Goal: Find specific page/section: Find specific page/section

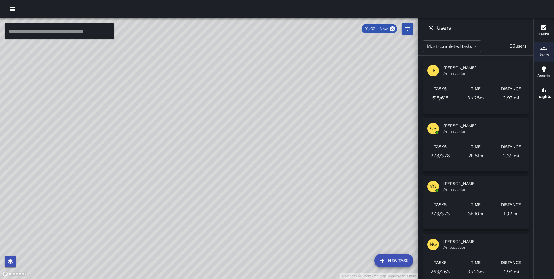
scroll to position [674, 0]
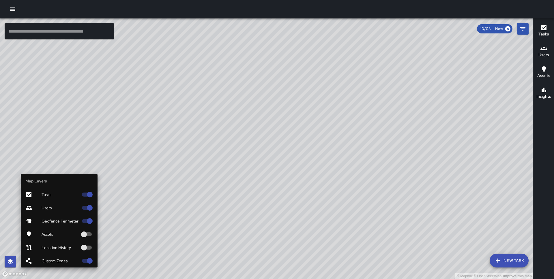
click at [44, 259] on span "Custom Zones" at bounding box center [60, 261] width 37 height 6
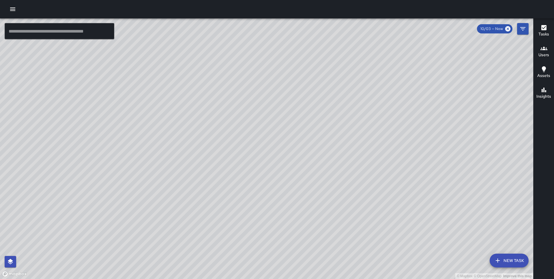
click at [314, 112] on div "© Mapbox © OpenStreetMap Improve this map" at bounding box center [266, 148] width 533 height 261
drag, startPoint x: 294, startPoint y: 129, endPoint x: 297, endPoint y: 122, distance: 7.2
click at [297, 122] on div "© Mapbox © OpenStreetMap Improve this map" at bounding box center [266, 148] width 533 height 261
drag, startPoint x: 277, startPoint y: 128, endPoint x: 289, endPoint y: 101, distance: 29.6
click at [289, 101] on div "© Mapbox © OpenStreetMap Improve this map" at bounding box center [266, 148] width 533 height 261
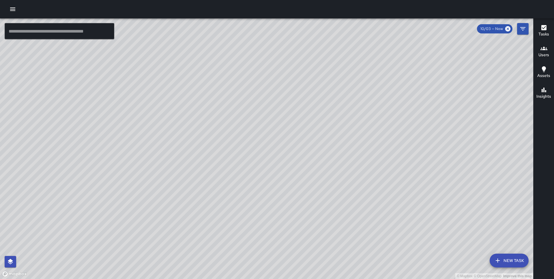
drag, startPoint x: 275, startPoint y: 105, endPoint x: 243, endPoint y: 103, distance: 31.5
click at [243, 103] on div "© Mapbox © OpenStreetMap Improve this map" at bounding box center [266, 148] width 533 height 261
click at [523, 33] on button "Filters" at bounding box center [523, 29] width 12 height 12
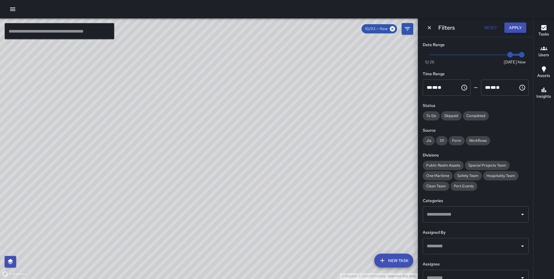
scroll to position [43, 0]
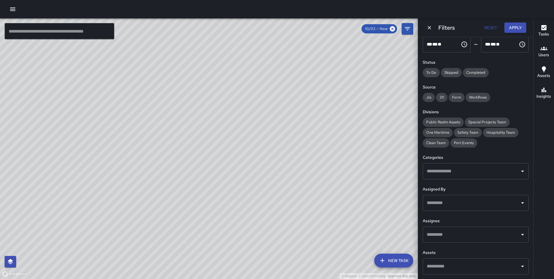
click at [445, 231] on input "text" at bounding box center [472, 234] width 92 height 11
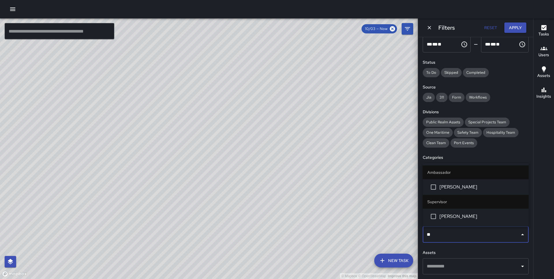
type input "***"
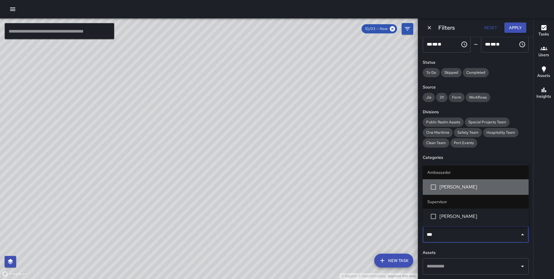
click at [454, 189] on span "[PERSON_NAME]" at bounding box center [482, 187] width 85 height 7
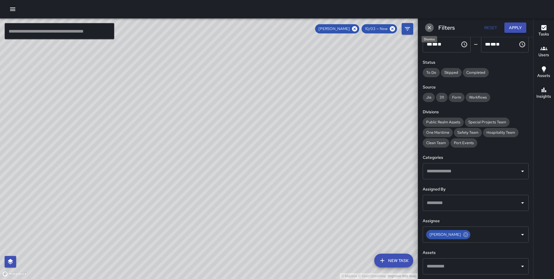
click at [430, 28] on icon "Dismiss" at bounding box center [429, 27] width 3 height 3
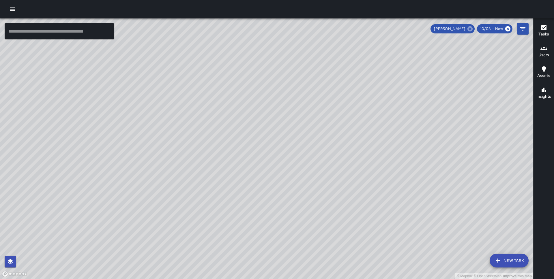
click at [472, 29] on icon at bounding box center [470, 28] width 5 height 5
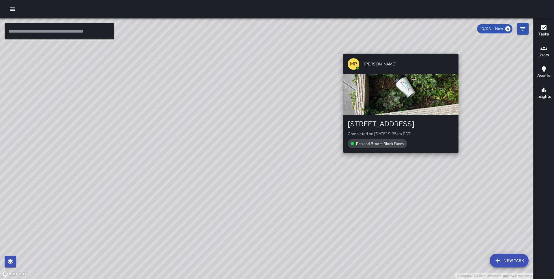
click at [461, 49] on div "© Mapbox © OpenStreetMap Improve this map MP [PERSON_NAME] [STREET_ADDRESS] Com…" at bounding box center [266, 148] width 533 height 261
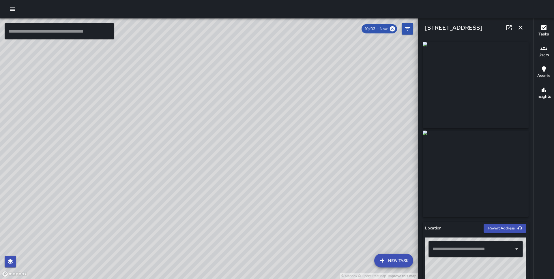
type input "**********"
click at [545, 54] on h6 "Users" at bounding box center [544, 55] width 11 height 6
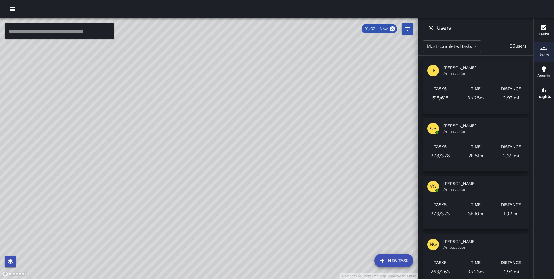
click at [410, 31] on icon "Filters" at bounding box center [407, 28] width 7 height 7
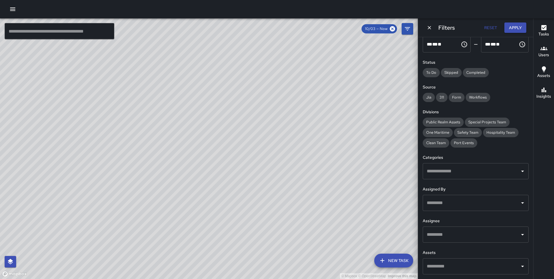
click at [446, 235] on input "text" at bounding box center [472, 234] width 92 height 11
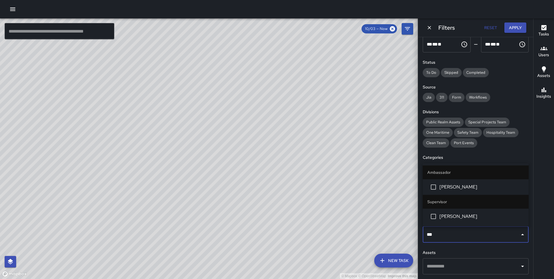
type input "****"
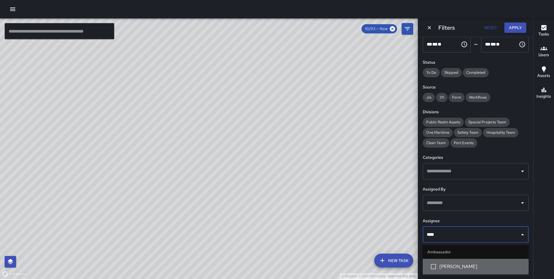
click at [445, 266] on span "[PERSON_NAME]" at bounding box center [482, 267] width 85 height 7
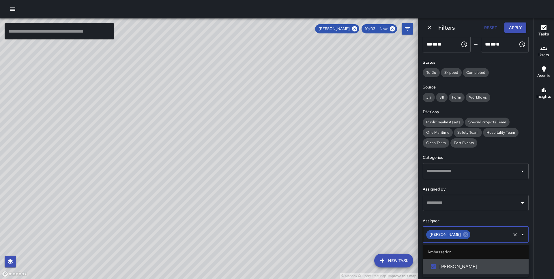
click at [430, 23] on button "Dismiss" at bounding box center [429, 27] width 9 height 9
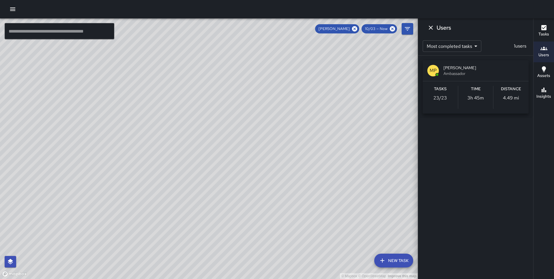
drag, startPoint x: 140, startPoint y: 182, endPoint x: 211, endPoint y: 141, distance: 81.6
click at [211, 141] on div "© Mapbox © OpenStreetMap Improve this map" at bounding box center [209, 148] width 418 height 261
click at [355, 27] on icon at bounding box center [354, 28] width 5 height 5
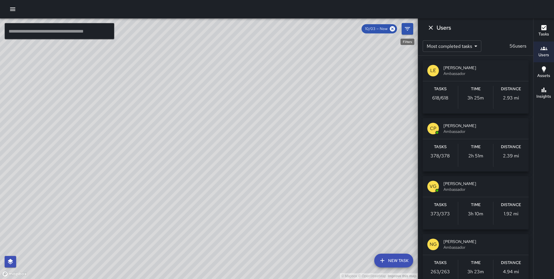
click at [405, 25] on icon "Filters" at bounding box center [407, 28] width 7 height 7
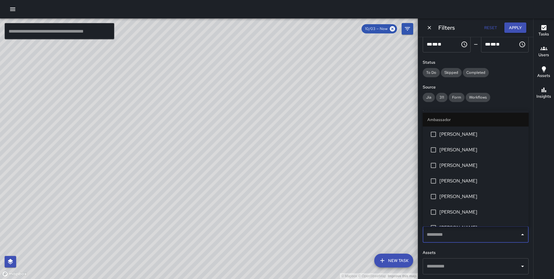
click at [464, 232] on input "text" at bounding box center [472, 234] width 92 height 11
type input "*"
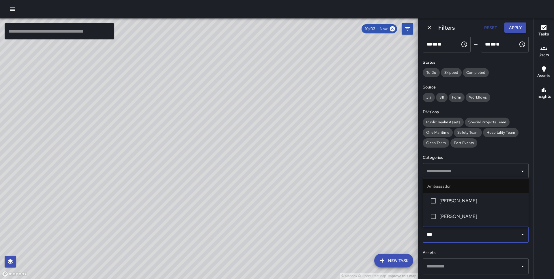
type input "****"
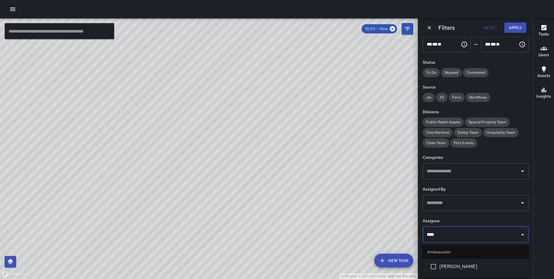
click at [463, 269] on span "[PERSON_NAME]" at bounding box center [482, 267] width 85 height 7
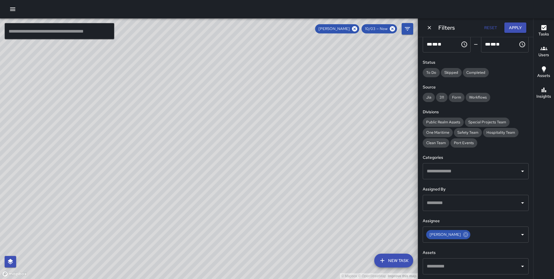
drag, startPoint x: 150, startPoint y: 109, endPoint x: 164, endPoint y: 173, distance: 66.3
click at [164, 173] on div "© Mapbox © OpenStreetMap Improve this map" at bounding box center [209, 148] width 418 height 261
click at [357, 28] on icon at bounding box center [354, 28] width 5 height 5
drag, startPoint x: 152, startPoint y: 116, endPoint x: 132, endPoint y: 66, distance: 54.8
click at [132, 66] on div "© Mapbox © OpenStreetMap Improve this map" at bounding box center [209, 148] width 418 height 261
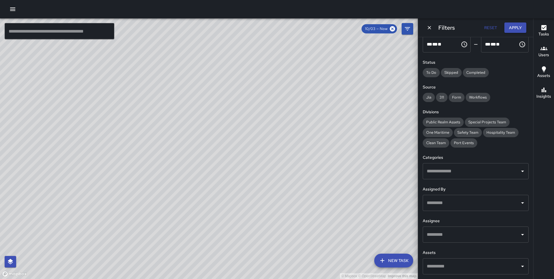
click at [440, 238] on input "text" at bounding box center [472, 234] width 92 height 11
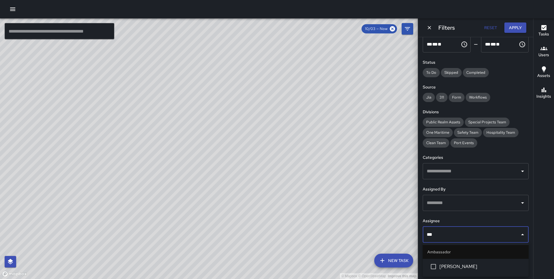
type input "****"
click at [442, 262] on li "[PERSON_NAME]" at bounding box center [476, 267] width 106 height 16
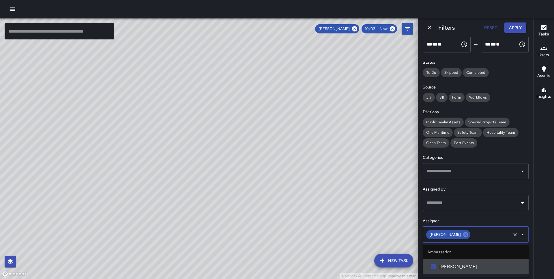
click at [360, 29] on div "[PERSON_NAME] 10/03 — Now" at bounding box center [356, 28] width 82 height 9
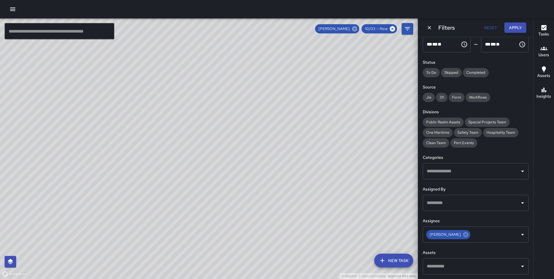
click at [357, 29] on icon at bounding box center [354, 28] width 5 height 5
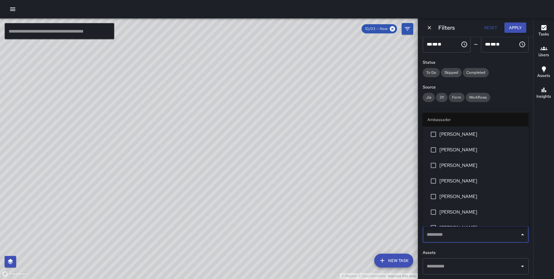
click at [443, 238] on input "text" at bounding box center [472, 234] width 92 height 11
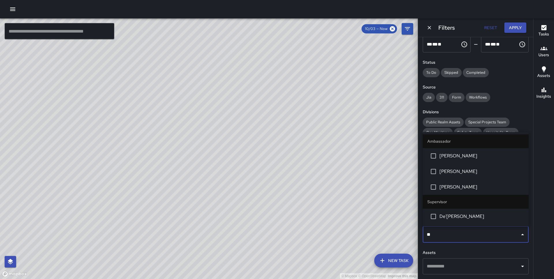
type input "***"
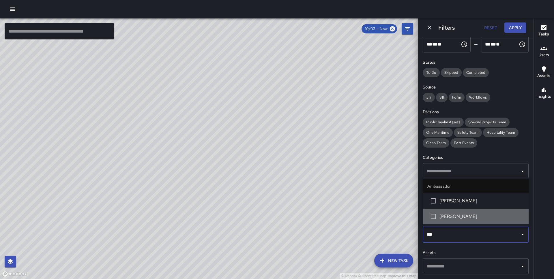
click at [460, 212] on li "[PERSON_NAME]" at bounding box center [476, 217] width 106 height 16
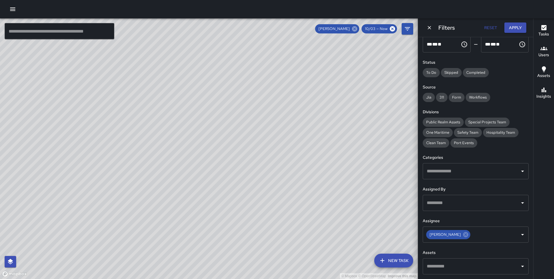
click at [355, 29] on icon at bounding box center [355, 29] width 6 height 6
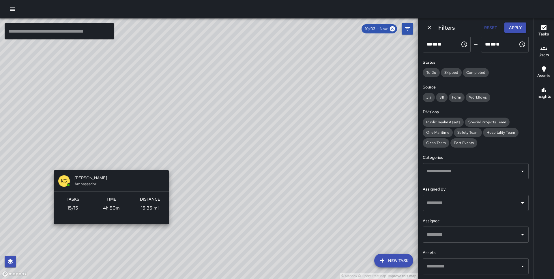
click at [49, 163] on div "© Mapbox © OpenStreetMap Improve this map KG [PERSON_NAME] Ambassador Tasks 15 …" at bounding box center [209, 148] width 418 height 261
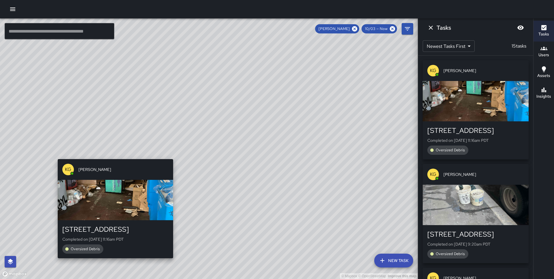
click at [112, 156] on div "© Mapbox © OpenStreetMap Improve this map KG [PERSON_NAME] [STREET_ADDRESS] Com…" at bounding box center [209, 148] width 418 height 261
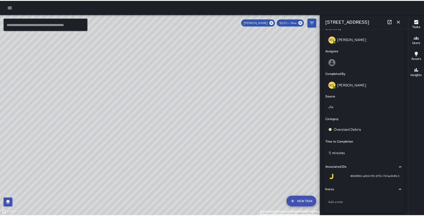
scroll to position [336, 0]
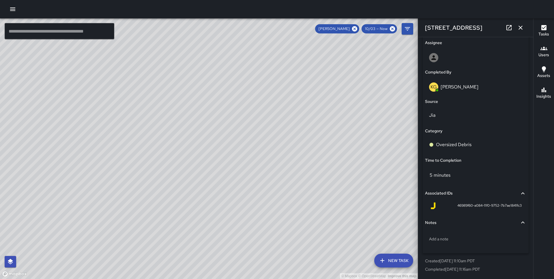
click at [522, 27] on icon "button" at bounding box center [520, 27] width 7 height 7
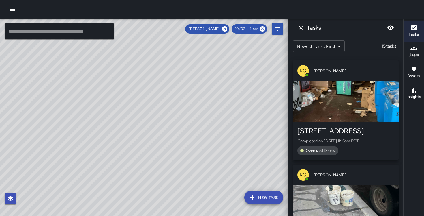
scroll to position [43, 0]
